Goal: Check status: Check status

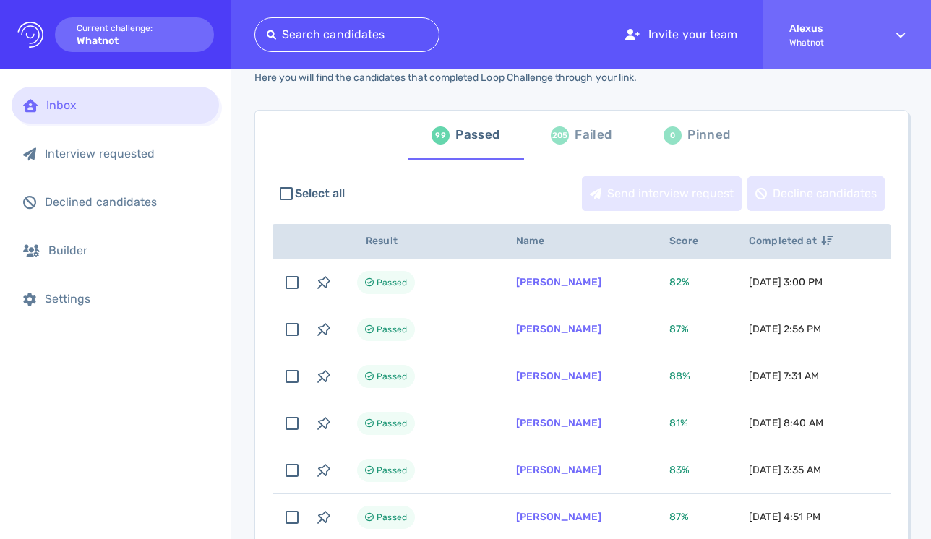
scroll to position [54, 0]
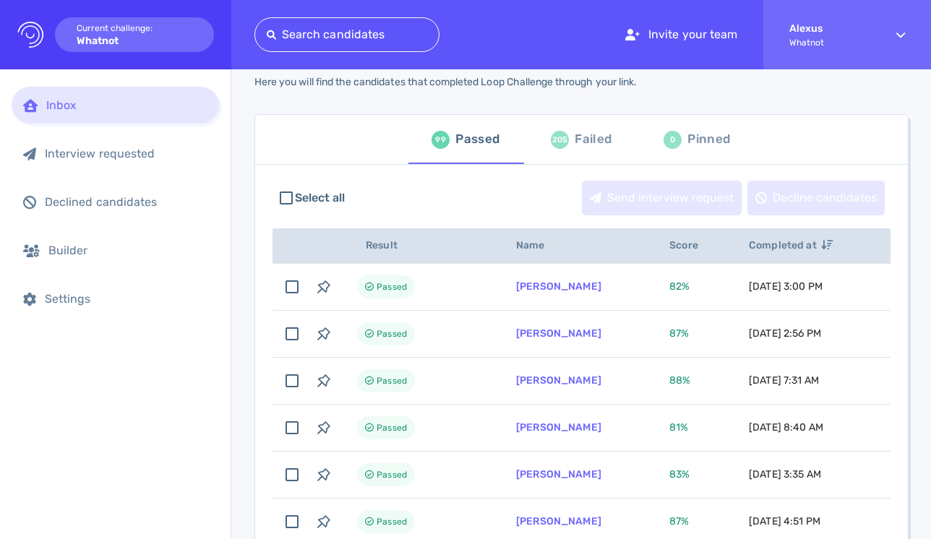
click at [580, 140] on div "Failed" at bounding box center [593, 140] width 37 height 22
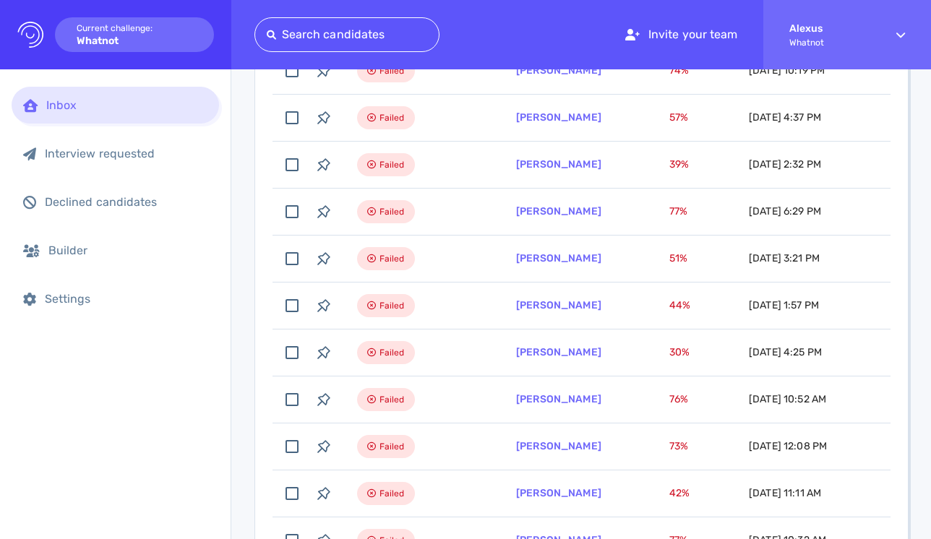
scroll to position [849, 0]
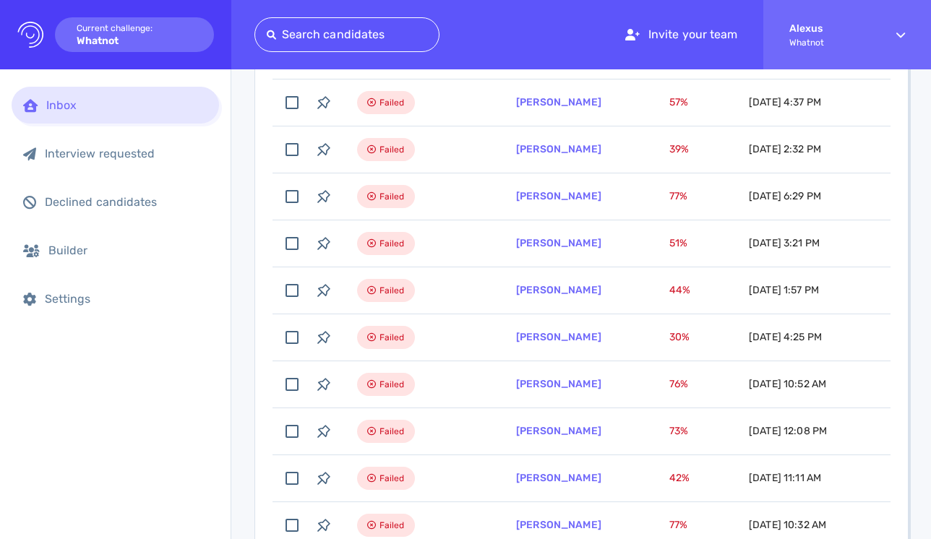
click at [379, 41] on div at bounding box center [347, 35] width 160 height 20
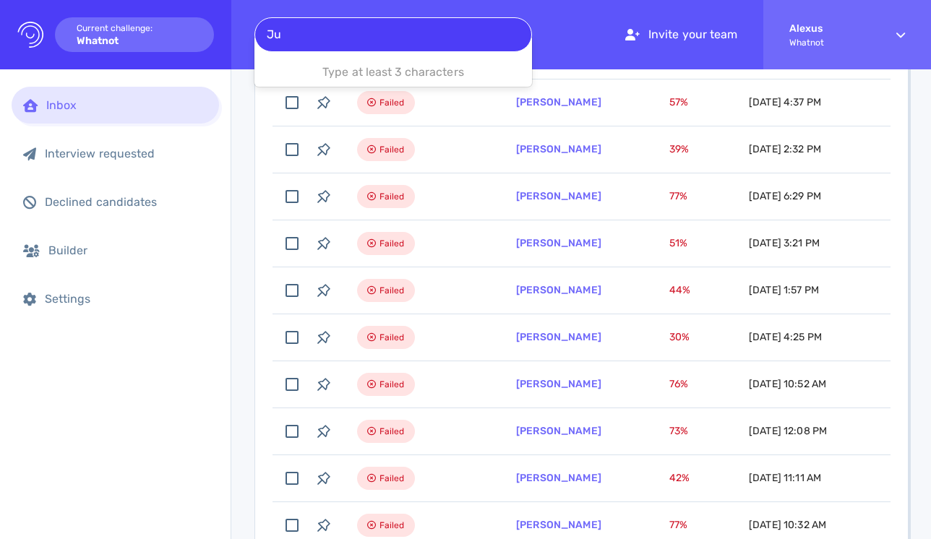
type input "J"
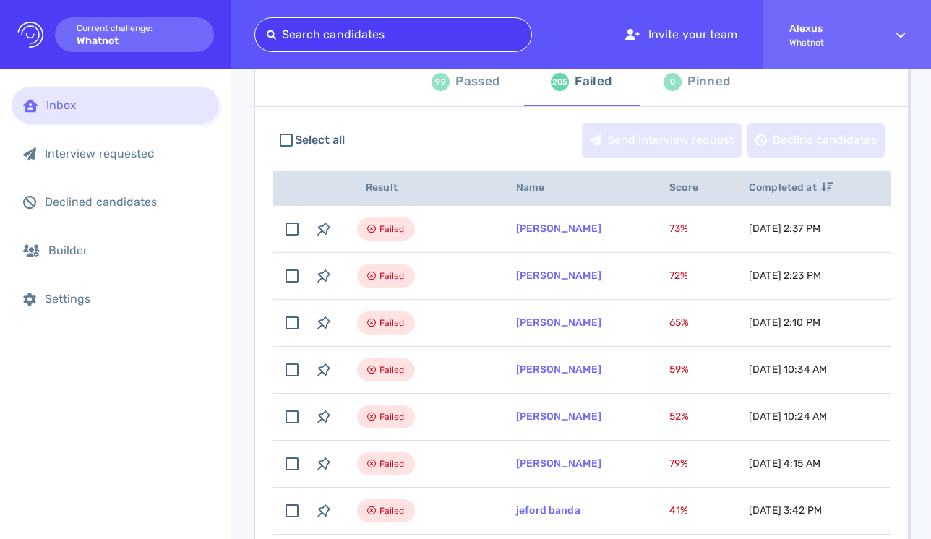
scroll to position [0, 0]
